Goal: Use online tool/utility: Utilize a website feature to perform a specific function

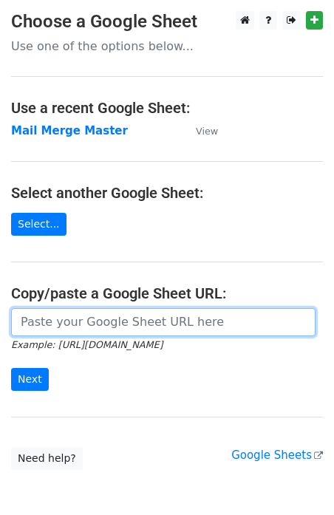
click at [42, 321] on input "url" at bounding box center [163, 322] width 304 height 28
type input "https://docs.google.com/spreadsheets/d/1KsxA_Ljrxst9M8J0z1Gt5S0IBx5oFuwTMbaT2vY…"
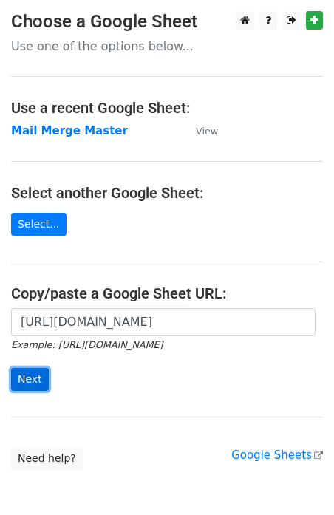
click at [29, 382] on input "Next" at bounding box center [30, 379] width 38 height 23
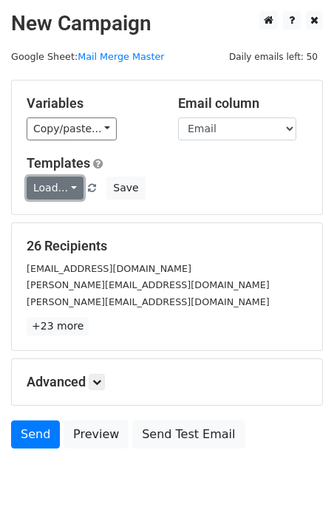
click at [61, 188] on link "Load..." at bounding box center [55, 188] width 57 height 23
click at [61, 228] on link "T1" at bounding box center [85, 220] width 117 height 24
